Goal: Task Accomplishment & Management: Complete application form

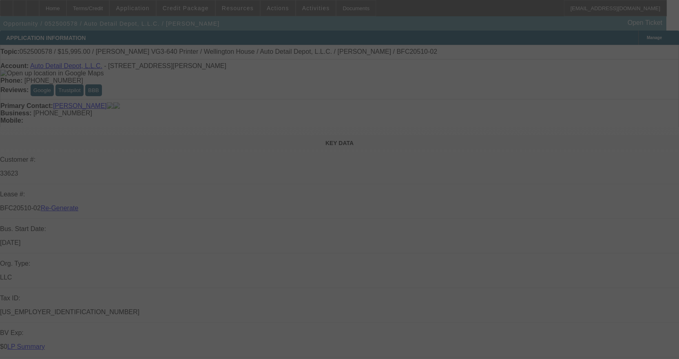
select select "4"
select select "0"
select select "0.1"
select select "4"
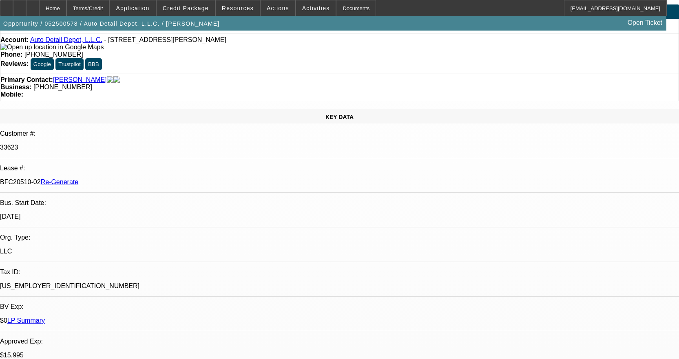
scroll to position [41, 0]
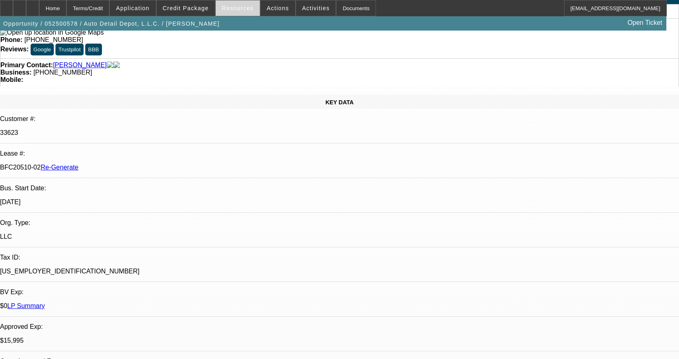
click at [233, 9] on span "Resources" at bounding box center [238, 8] width 32 height 7
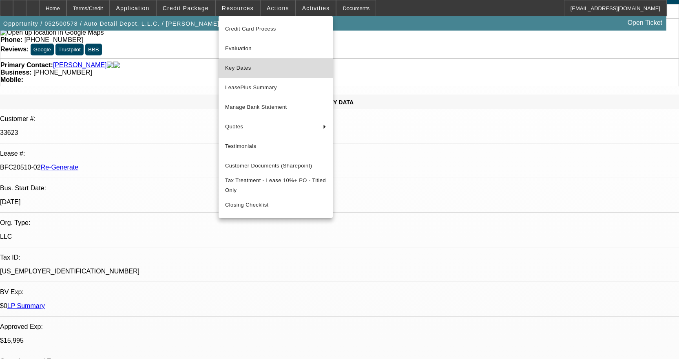
click at [252, 70] on span "Key Dates" at bounding box center [275, 68] width 101 height 10
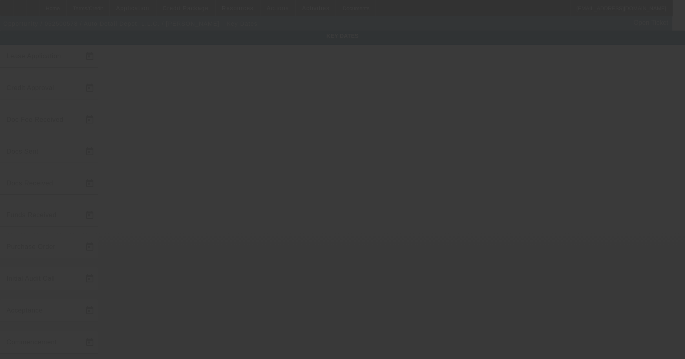
type input "5/27/2025"
type input "5/30/2025"
type input "6/19/2025"
type input "6/2/2025"
type input "6/19/2025"
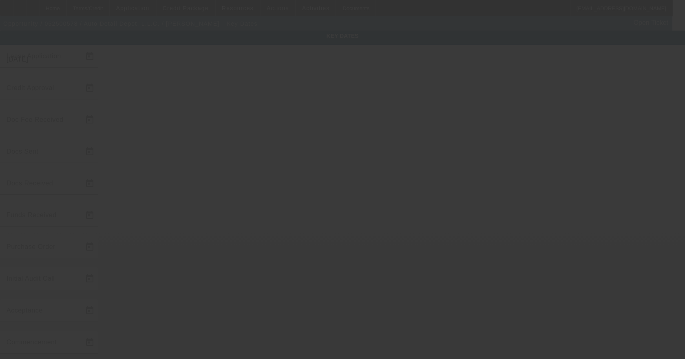
type input "6/19/2025"
type input "8/13/2025"
type input "8/15/2025"
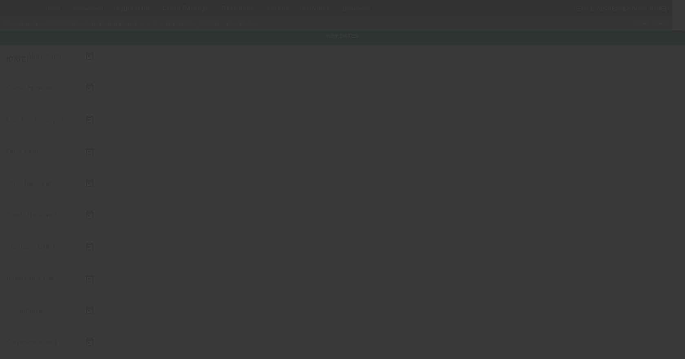
type input "9/15/2025"
type input "8/15/2025"
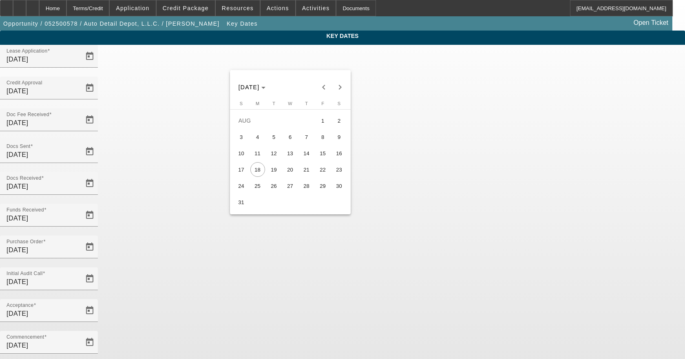
click at [321, 158] on span "15" at bounding box center [323, 153] width 15 height 15
type input "8/15/2025"
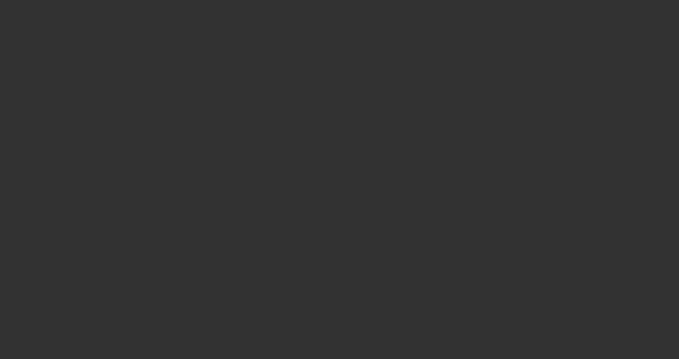
select select "4"
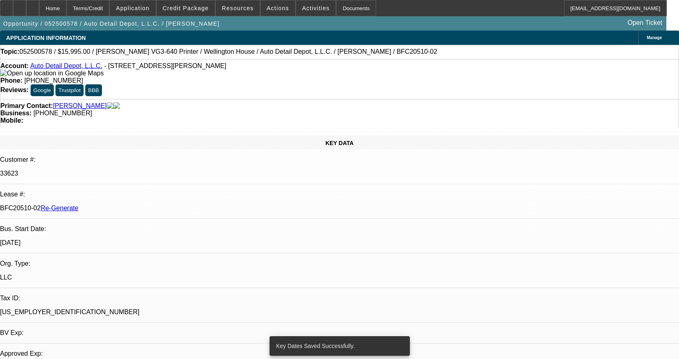
select select "0"
select select "0.1"
select select "4"
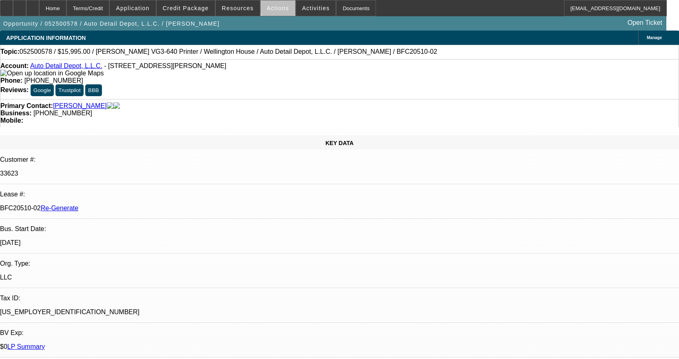
click at [282, 7] on span at bounding box center [278, 8] width 35 height 20
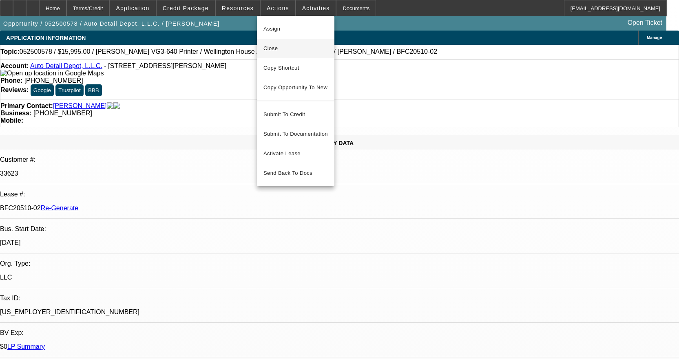
click at [278, 49] on span "Close" at bounding box center [295, 49] width 64 height 10
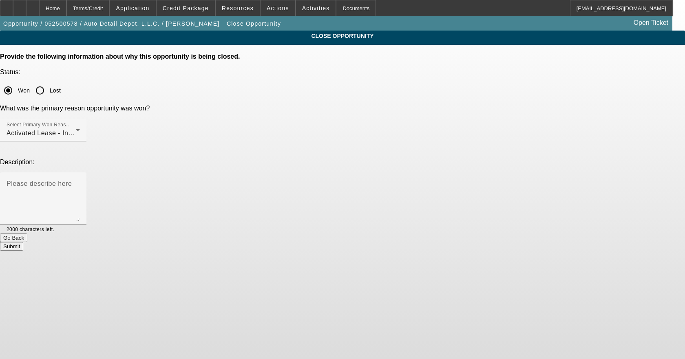
click at [23, 242] on button "Submit" at bounding box center [11, 246] width 23 height 9
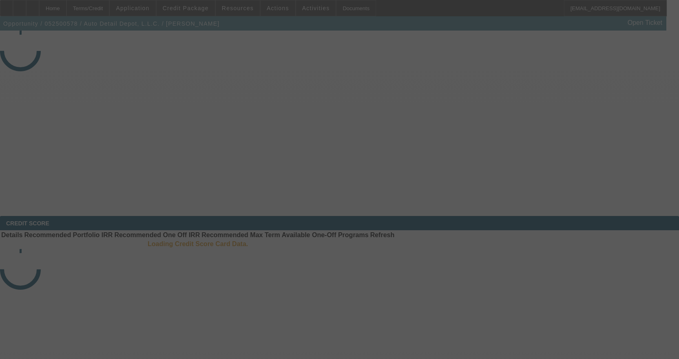
select select "4"
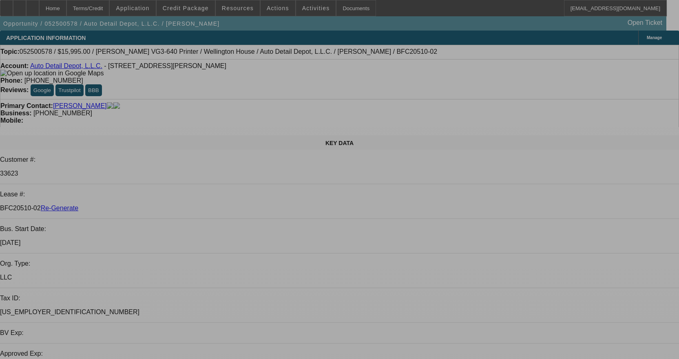
select select "0"
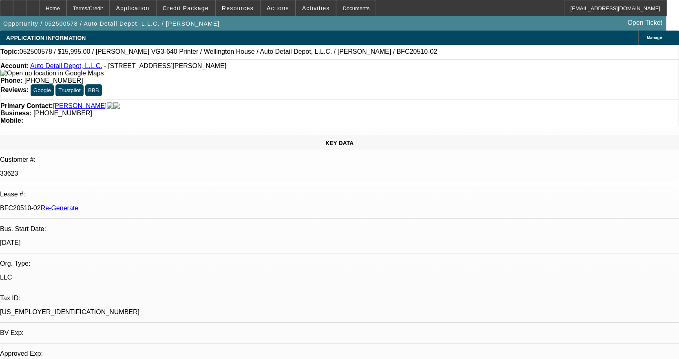
select select "0"
select select "0.1"
select select "4"
click at [303, 10] on span "Activities" at bounding box center [316, 8] width 28 height 7
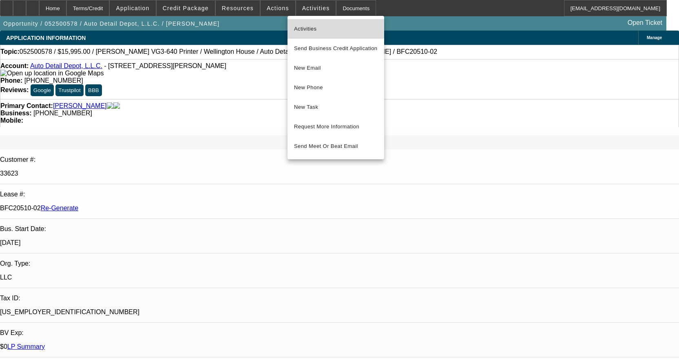
click at [308, 22] on button "Activities" at bounding box center [335, 29] width 97 height 20
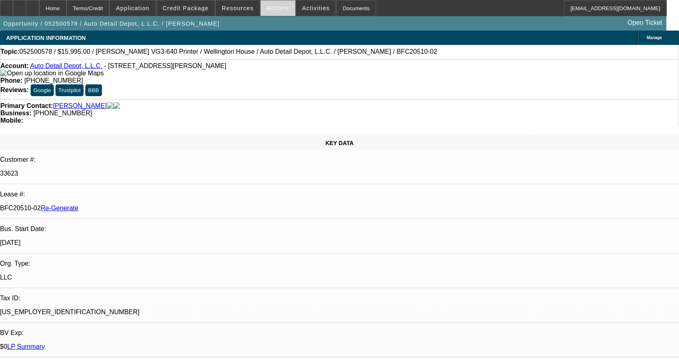
click at [276, 4] on span at bounding box center [278, 8] width 35 height 20
